Goal: Information Seeking & Learning: Find specific fact

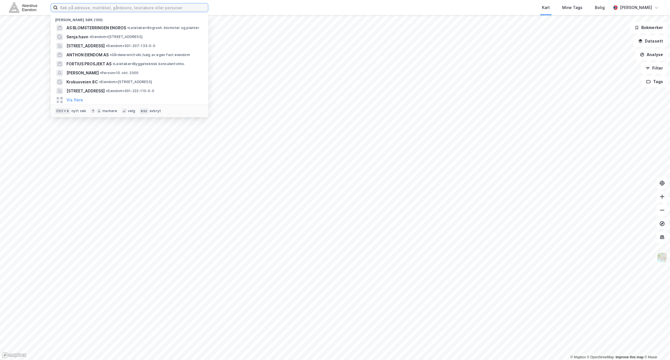
click at [178, 4] on input at bounding box center [133, 7] width 150 height 8
type input "[PERSON_NAME]"
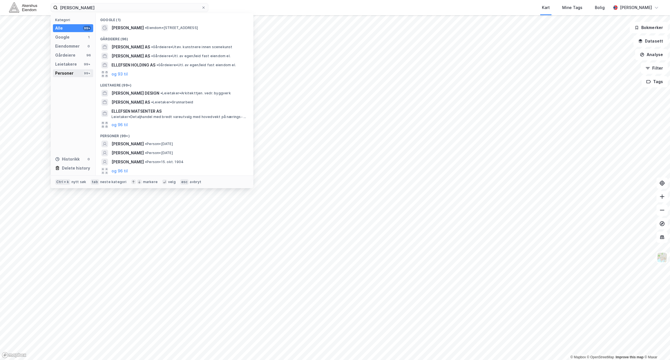
click at [78, 73] on div "Personer 99+" at bounding box center [73, 73] width 40 height 8
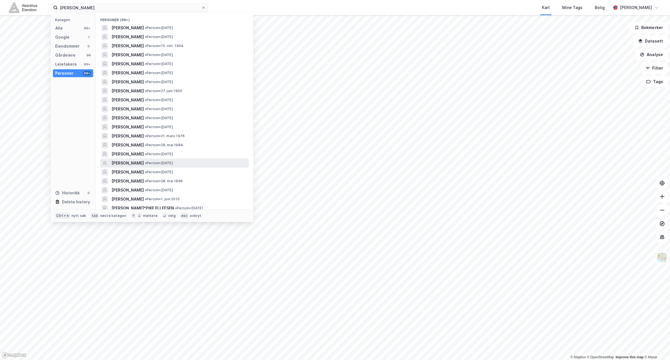
click at [216, 162] on div "[PERSON_NAME] • Person • [DATE]" at bounding box center [179, 163] width 136 height 7
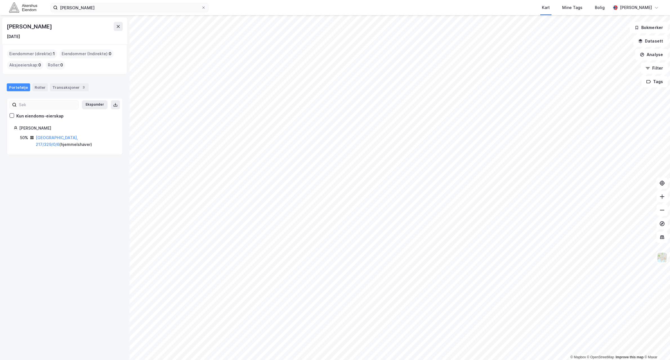
click at [38, 53] on div "Eiendommer (direkte) : 1" at bounding box center [32, 53] width 50 height 9
click at [61, 138] on link "[GEOGRAPHIC_DATA], 217/329/0/6" at bounding box center [57, 141] width 42 height 12
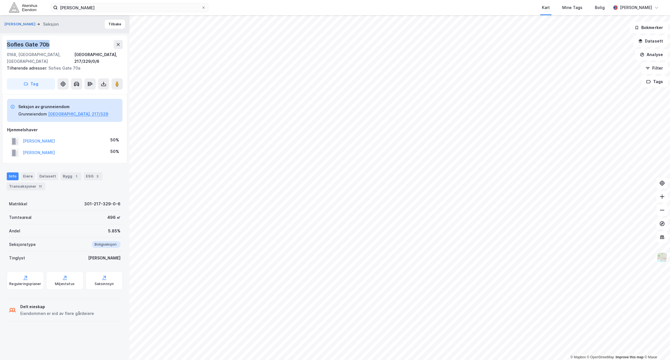
drag, startPoint x: 16, startPoint y: 37, endPoint x: 0, endPoint y: 37, distance: 16.0
click at [0, 37] on div "[PERSON_NAME] Seksjon Tilbake Sofies Gate 70b [GEOGRAPHIC_DATA], 217/329/0/6 Ti…" at bounding box center [64, 187] width 129 height 344
copy div "Sofies Gate 70b"
drag, startPoint x: 63, startPoint y: 147, endPoint x: 23, endPoint y: 146, distance: 40.0
click at [23, 147] on div "[PERSON_NAME] 50%" at bounding box center [64, 153] width 115 height 12
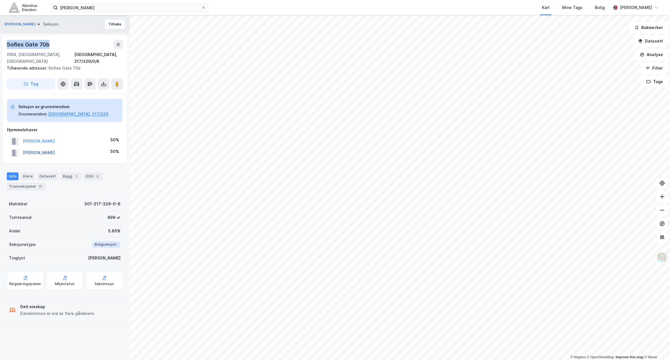
copy button "[PERSON_NAME]"
click at [68, 147] on div "[PERSON_NAME] 50%" at bounding box center [64, 153] width 115 height 12
click at [35, 182] on div "Transaksjoner 11" at bounding box center [26, 186] width 39 height 8
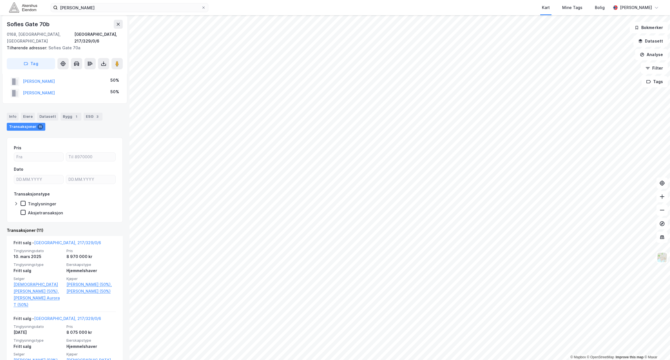
scroll to position [70, 0]
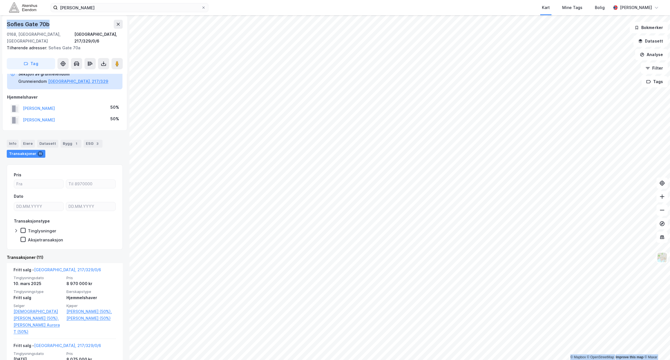
drag, startPoint x: 26, startPoint y: 24, endPoint x: -1, endPoint y: 20, distance: 27.6
click at [0, 20] on html "[PERSON_NAME] Kart Mine Tags [PERSON_NAME] © Mapbox © OpenStreetMap Improve thi…" at bounding box center [335, 180] width 670 height 360
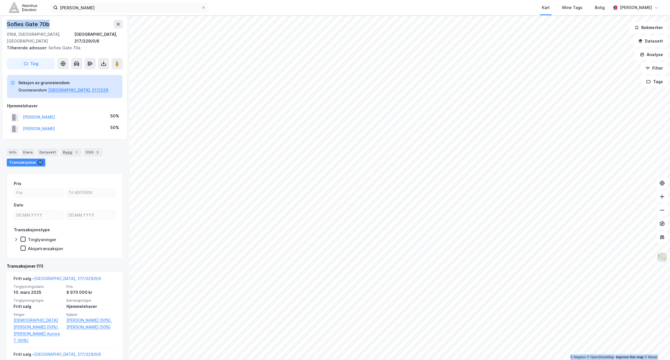
copy div "© Mapbox © OpenStreetMap Improve this map © [PERSON_NAME] Seksjon [STREET_ADDRE…"
